Goal: Information Seeking & Learning: Check status

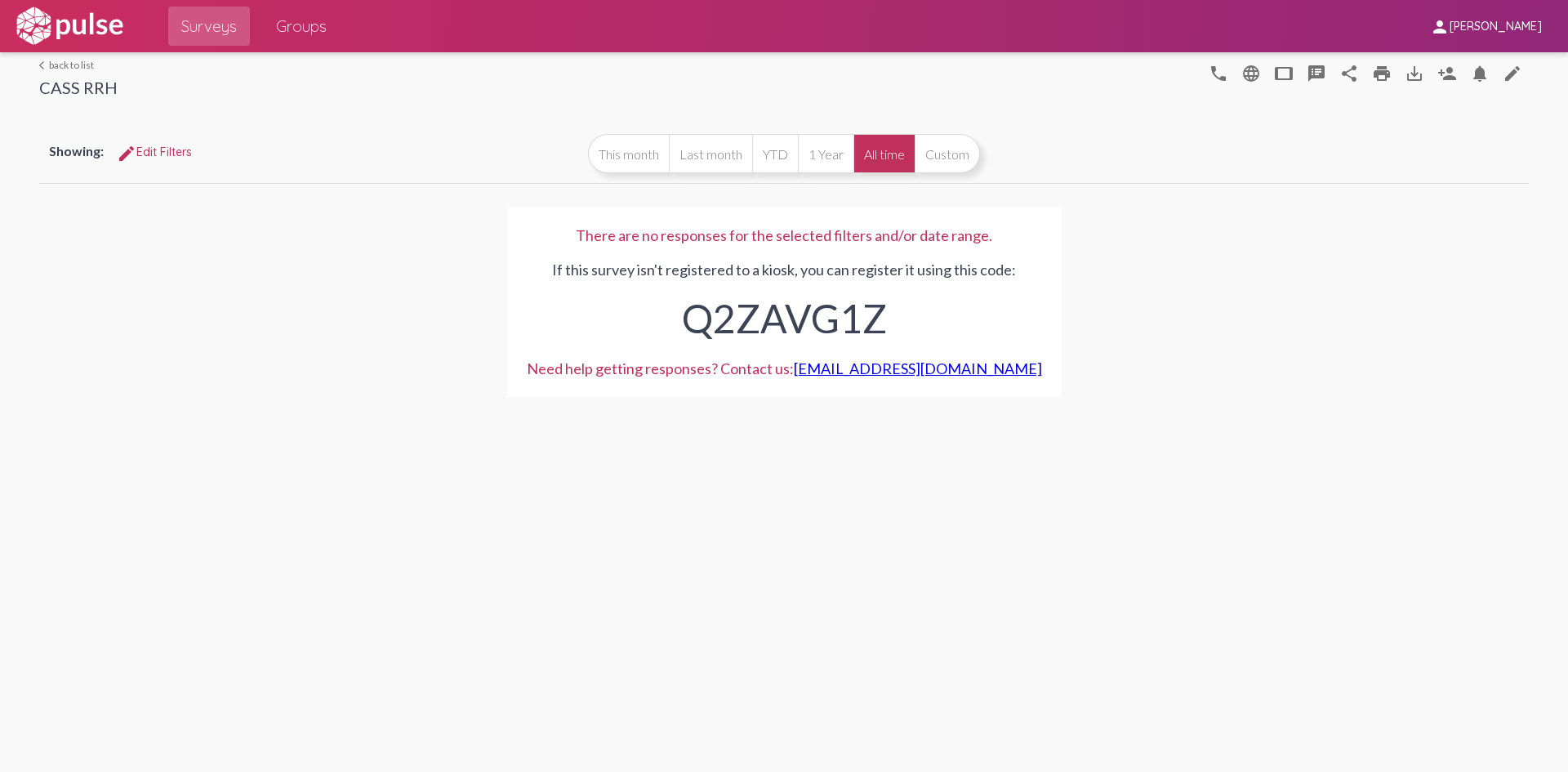
click at [71, 69] on link "arrow_back_ios back to list" at bounding box center [78, 65] width 78 height 12
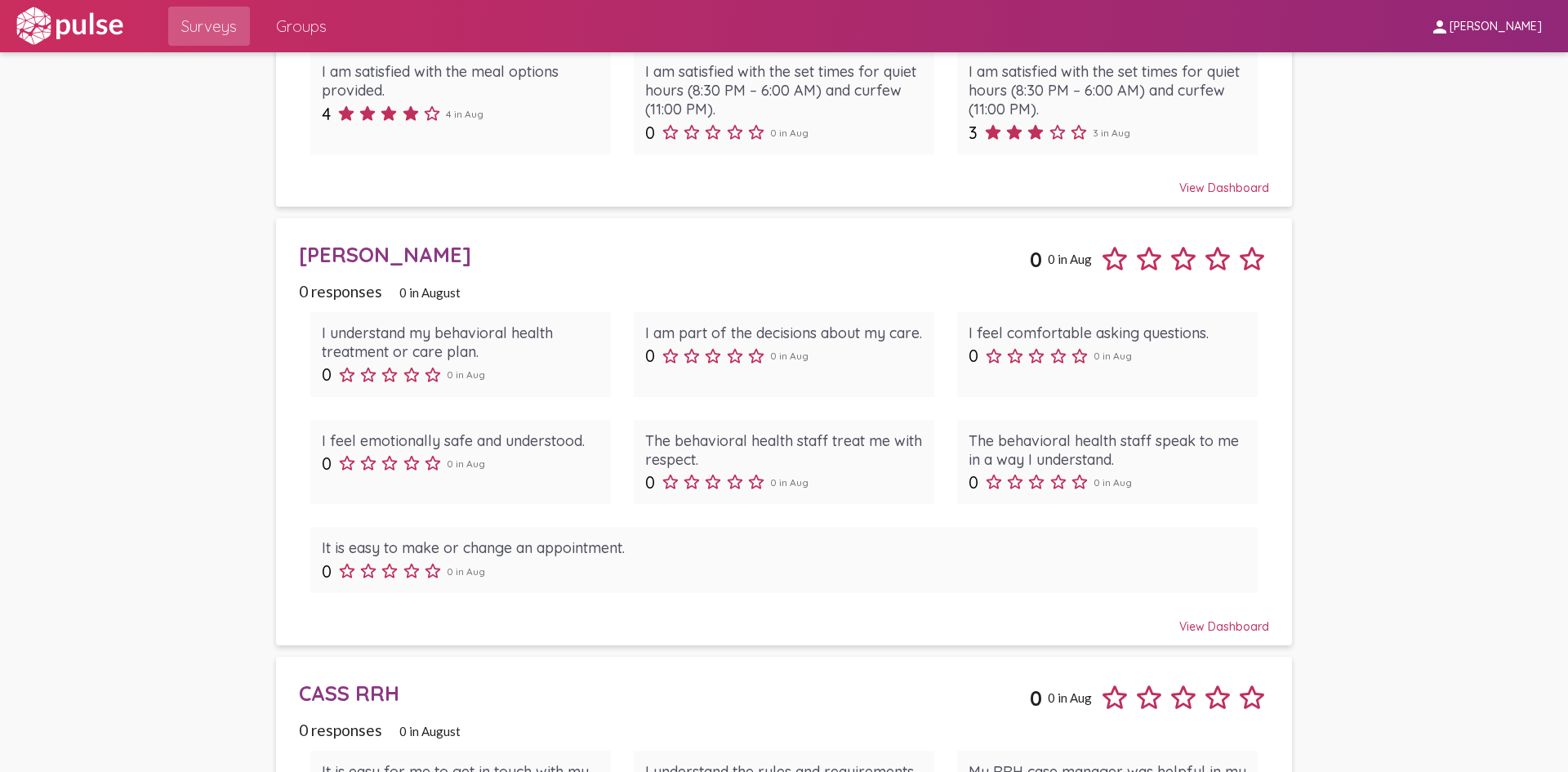
scroll to position [4198, 0]
